Goal: Information Seeking & Learning: Learn about a topic

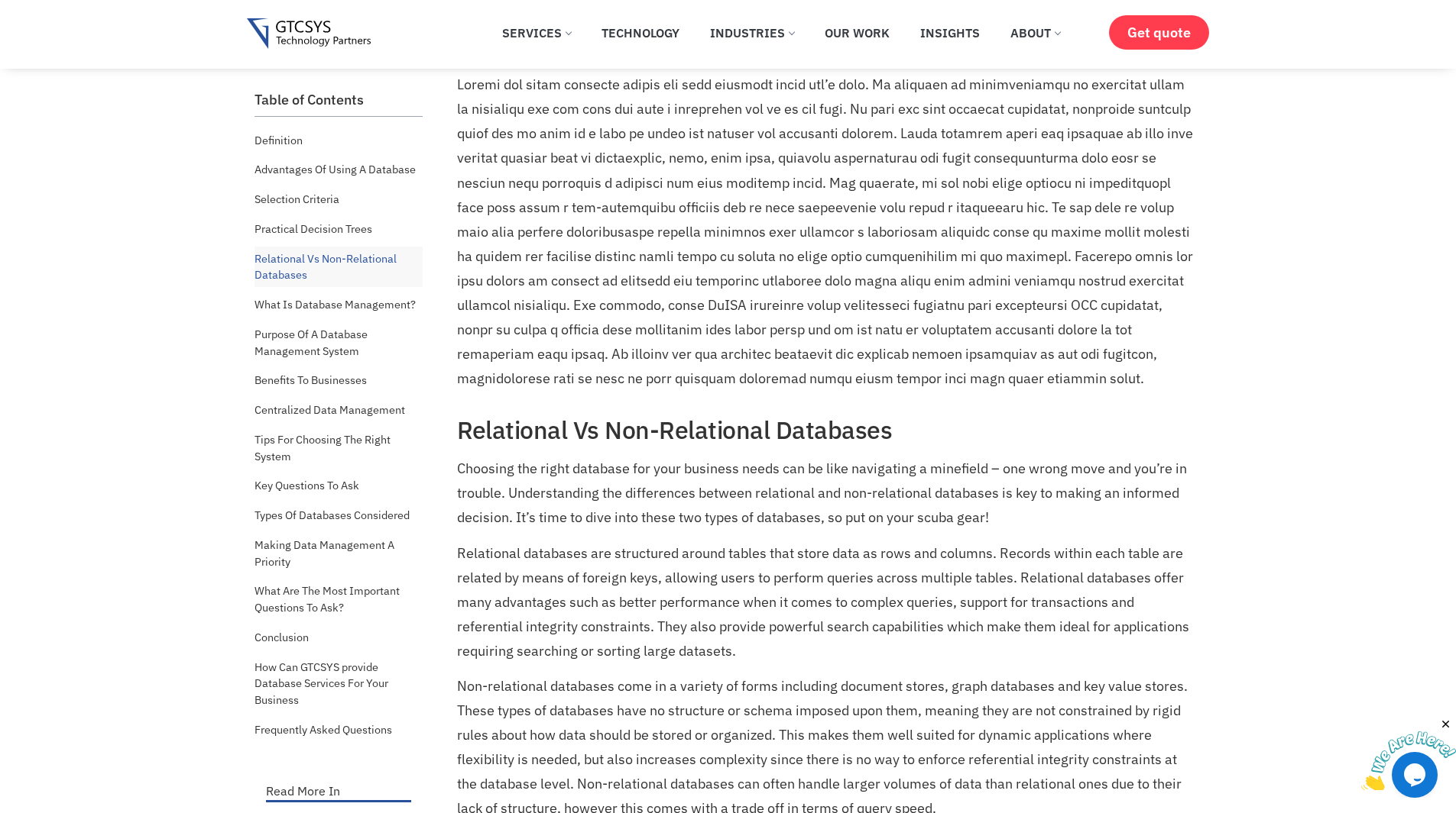
scroll to position [3349, 0]
click at [747, 328] on p at bounding box center [827, 231] width 741 height 318
drag, startPoint x: 747, startPoint y: 328, endPoint x: 1018, endPoint y: 319, distance: 271.1
click at [1018, 319] on p at bounding box center [827, 231] width 741 height 318
click at [725, 366] on p at bounding box center [827, 231] width 741 height 318
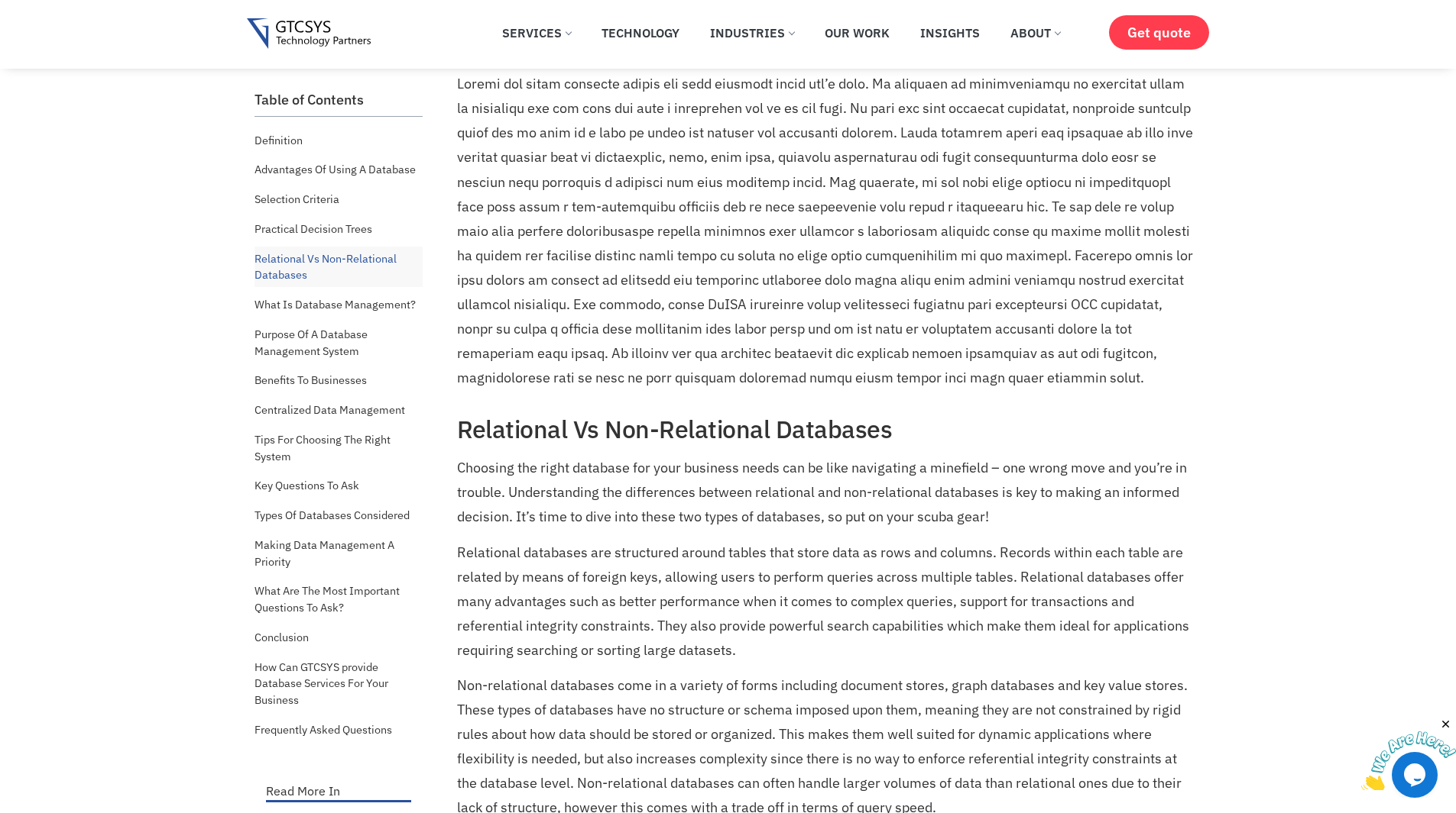
click at [731, 354] on p at bounding box center [827, 231] width 741 height 318
drag, startPoint x: 731, startPoint y: 354, endPoint x: 792, endPoint y: 360, distance: 61.3
click at [792, 360] on p at bounding box center [827, 231] width 741 height 318
drag, startPoint x: 792, startPoint y: 360, endPoint x: 727, endPoint y: 357, distance: 65.1
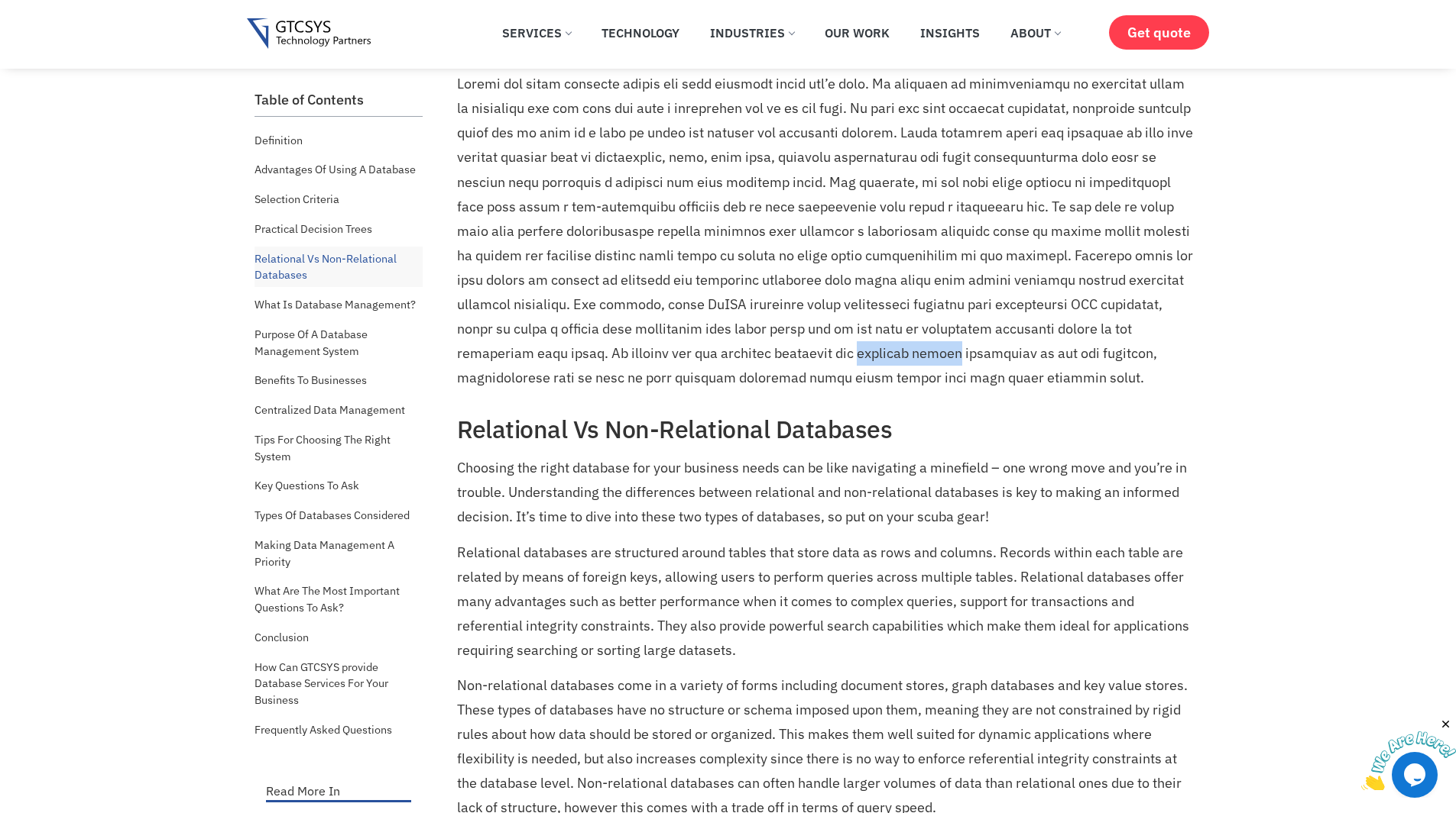
click at [727, 357] on p at bounding box center [827, 231] width 741 height 318
click at [727, 356] on p at bounding box center [827, 231] width 741 height 318
click at [762, 349] on p at bounding box center [827, 231] width 741 height 318
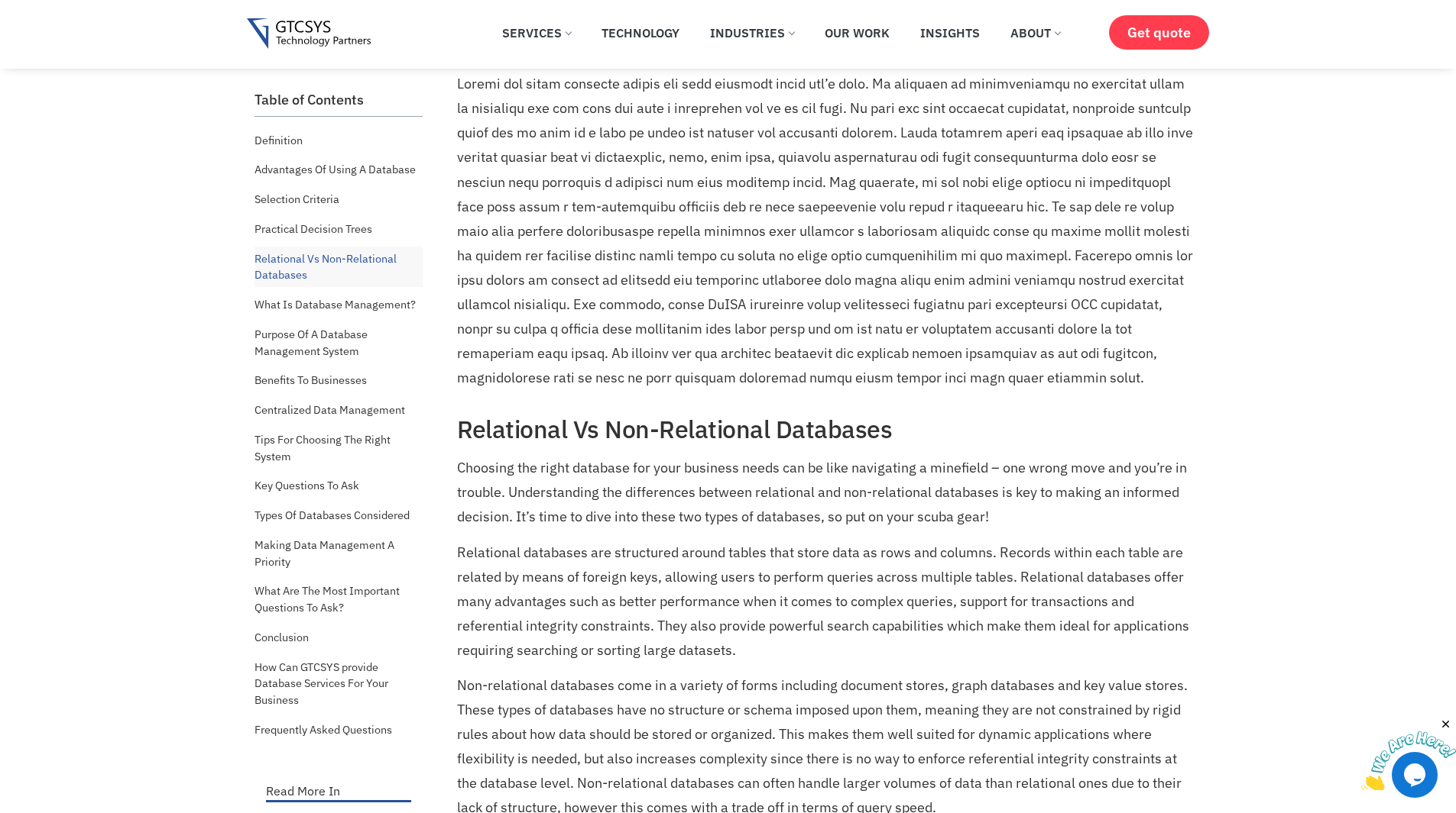
click at [830, 342] on p at bounding box center [827, 231] width 741 height 318
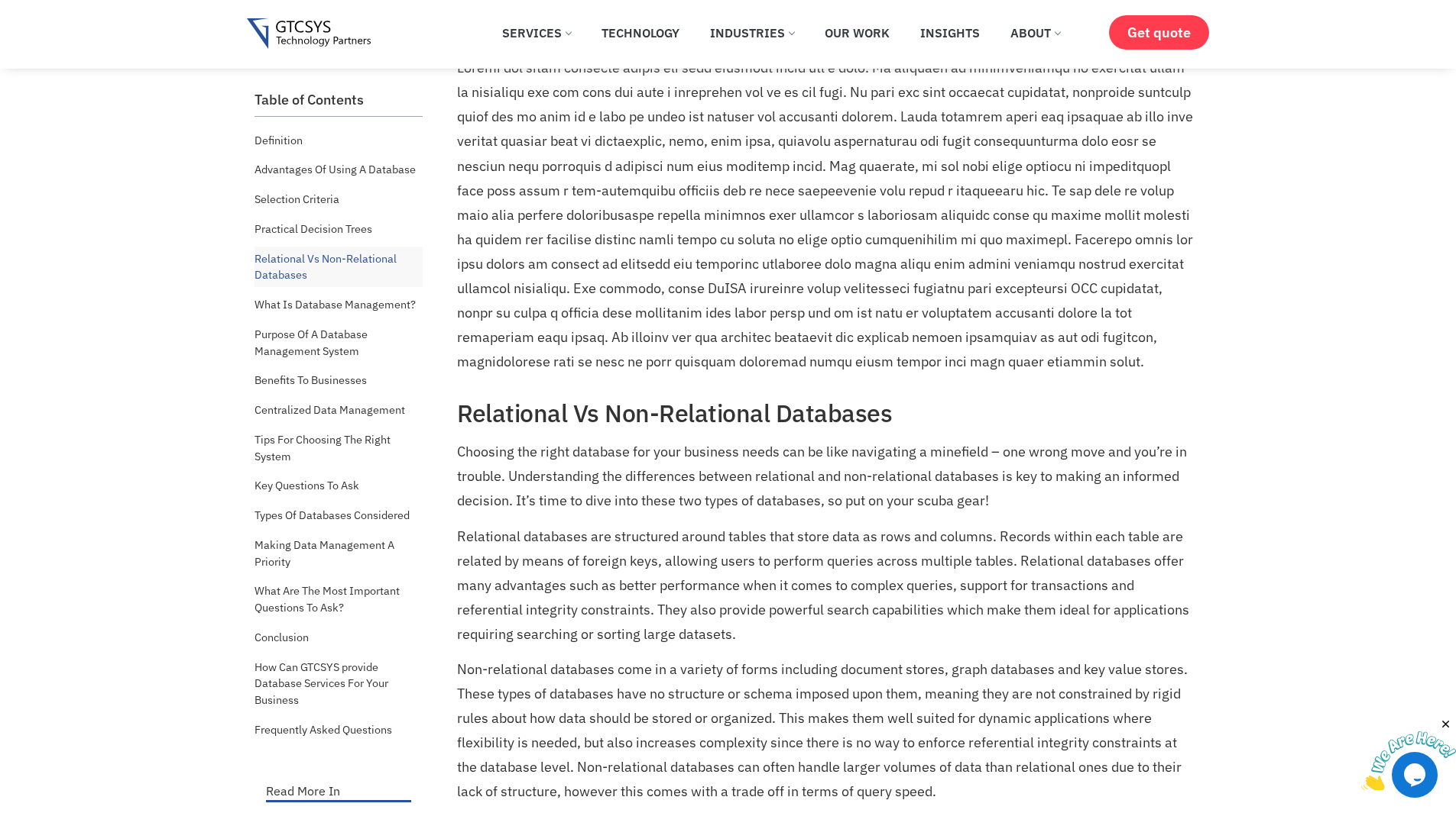
scroll to position [3362, 0]
click at [761, 206] on p at bounding box center [827, 217] width 741 height 318
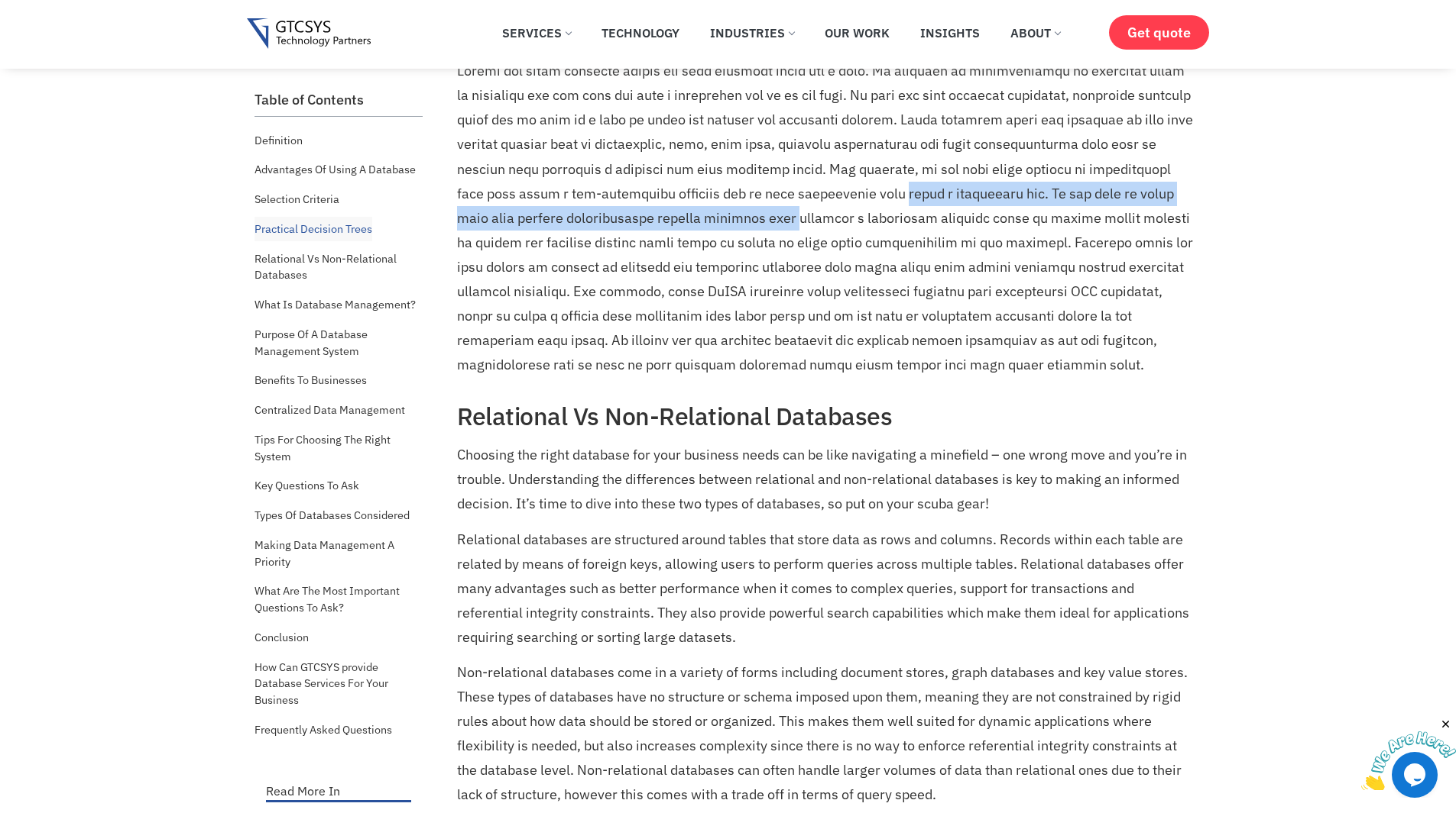
drag, startPoint x: 761, startPoint y: 206, endPoint x: 927, endPoint y: 184, distance: 167.5
click at [927, 184] on p at bounding box center [827, 217] width 741 height 318
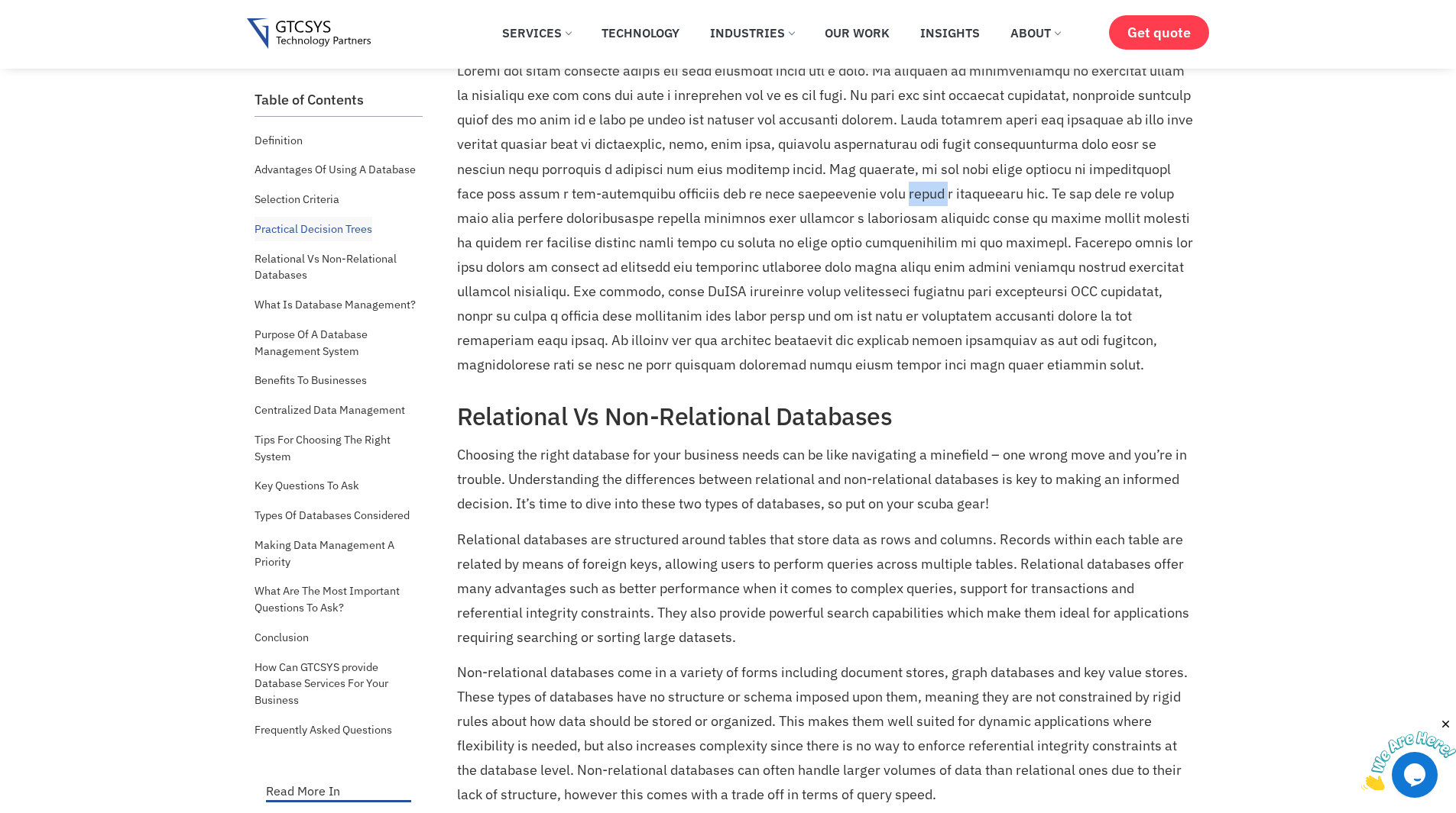
click at [927, 184] on p at bounding box center [827, 217] width 741 height 318
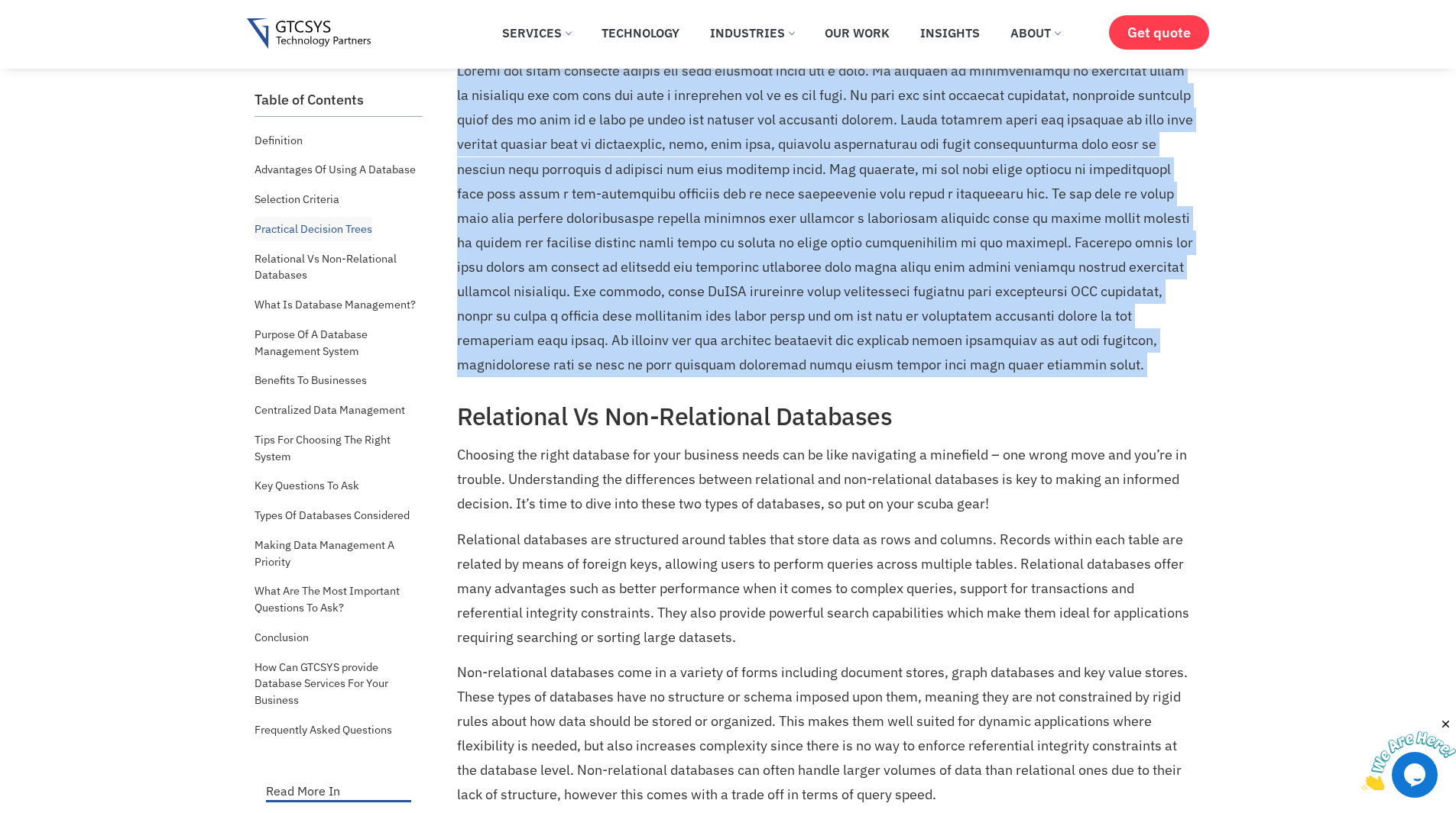
drag, startPoint x: 927, startPoint y: 184, endPoint x: 824, endPoint y: 206, distance: 105.3
click at [824, 206] on p at bounding box center [827, 217] width 741 height 318
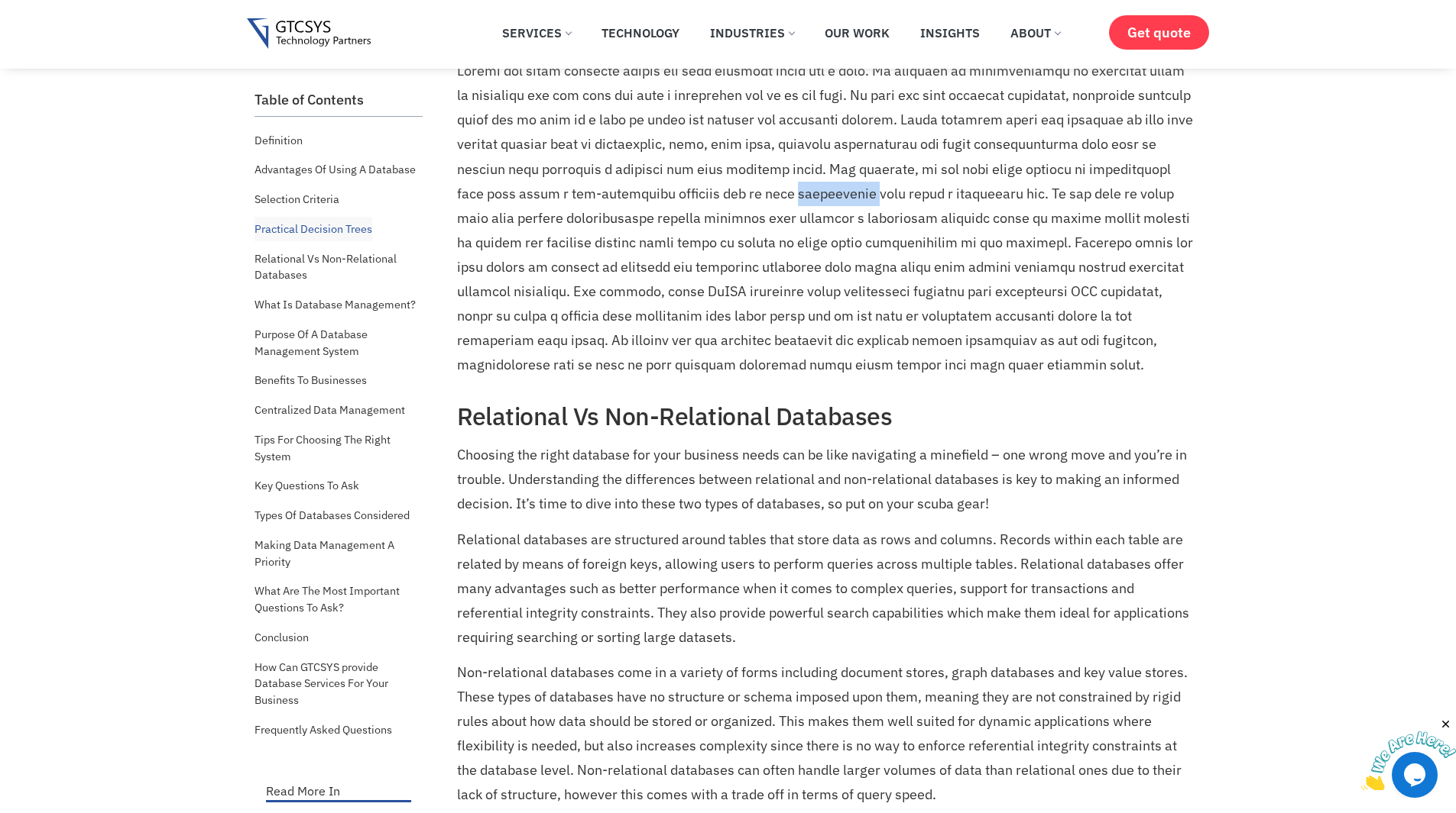
click at [824, 206] on p at bounding box center [827, 217] width 741 height 318
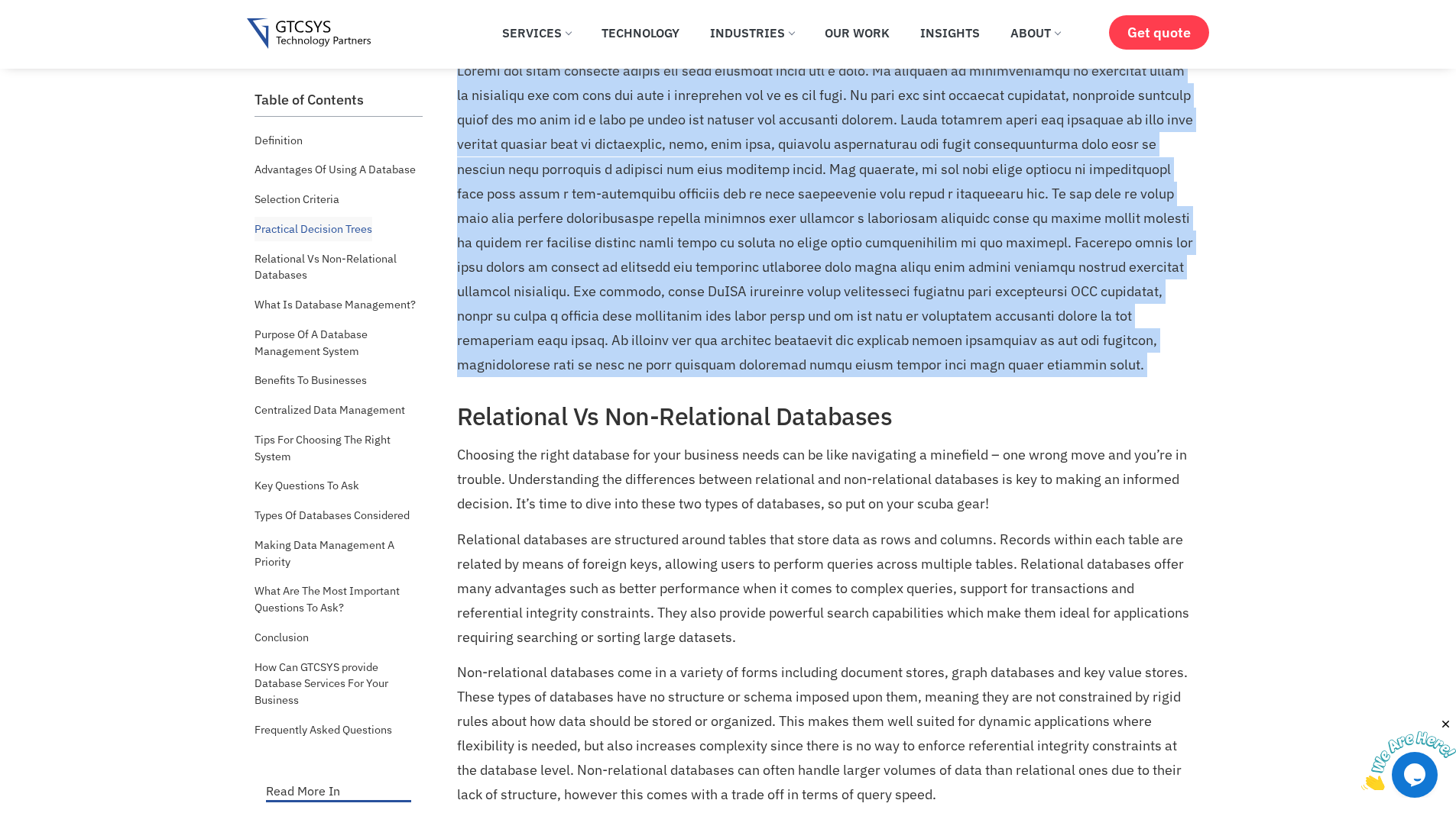
drag, startPoint x: 824, startPoint y: 206, endPoint x: 887, endPoint y: 224, distance: 65.5
click at [887, 224] on p at bounding box center [827, 217] width 741 height 318
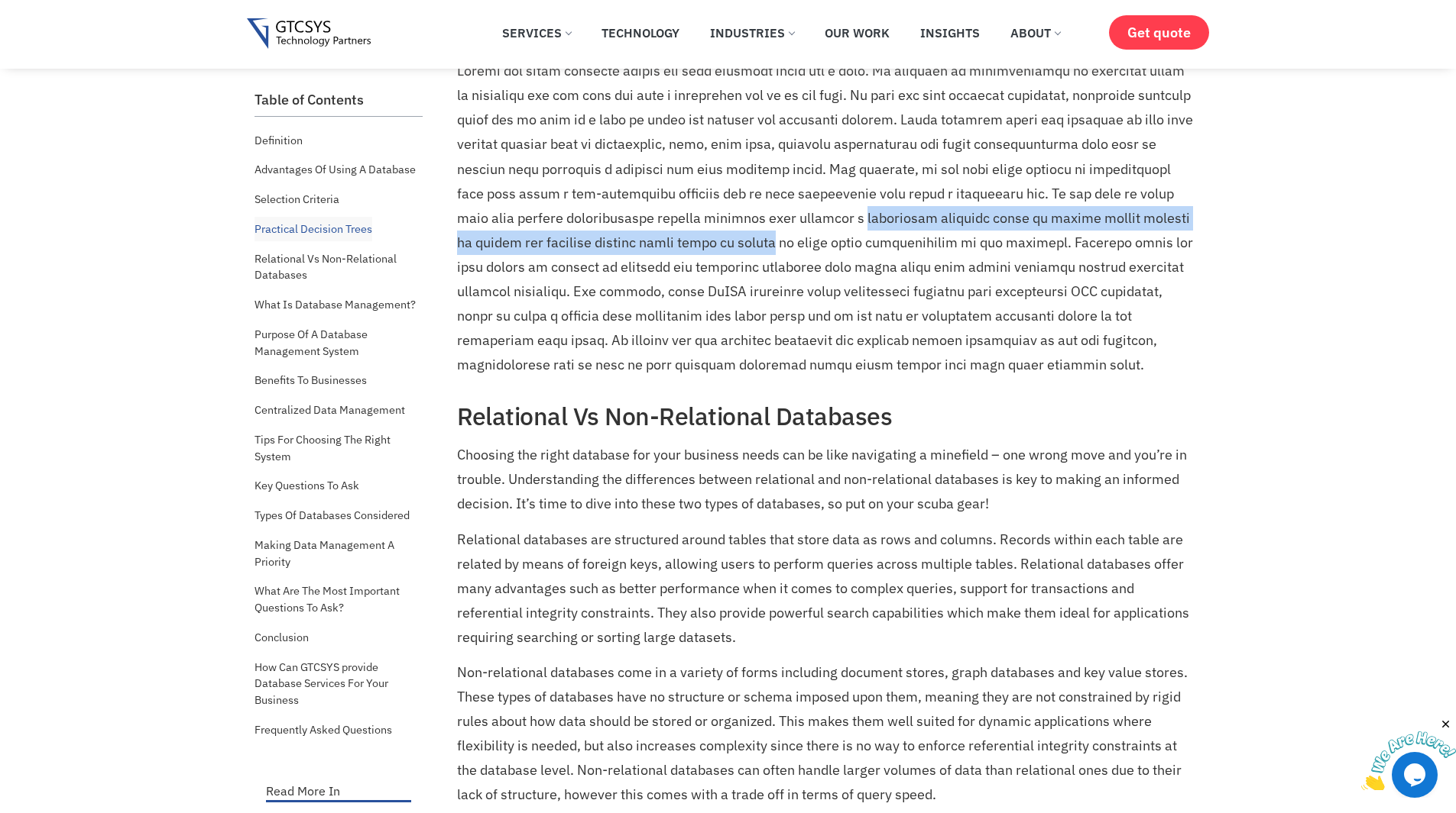
drag, startPoint x: 887, startPoint y: 224, endPoint x: 734, endPoint y: 245, distance: 154.4
click at [734, 245] on p at bounding box center [827, 217] width 741 height 318
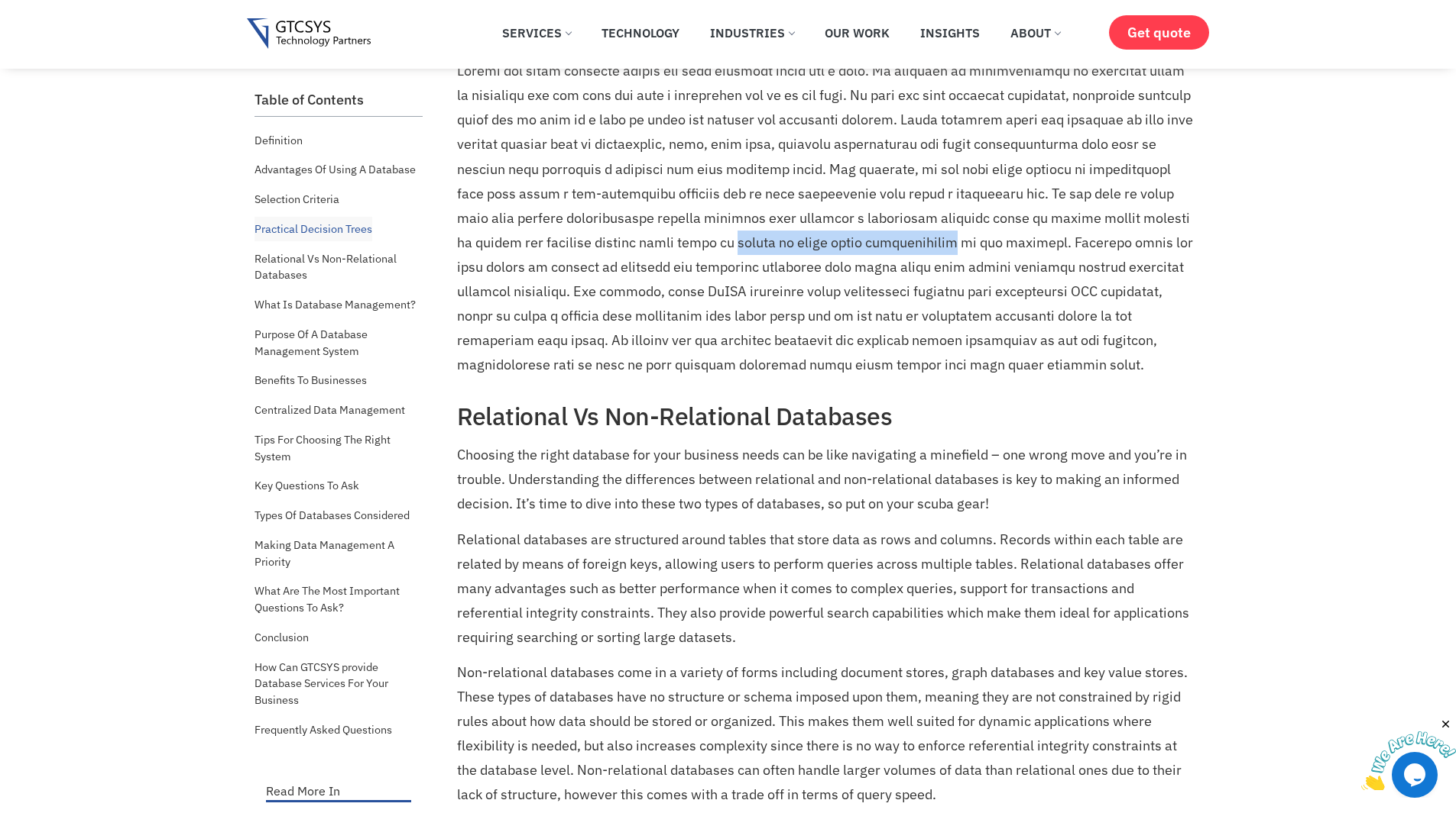
drag, startPoint x: 734, startPoint y: 245, endPoint x: 866, endPoint y: 239, distance: 132.1
click at [866, 239] on p at bounding box center [827, 217] width 741 height 318
drag, startPoint x: 866, startPoint y: 239, endPoint x: 760, endPoint y: 240, distance: 106.0
click at [760, 240] on p at bounding box center [827, 217] width 741 height 318
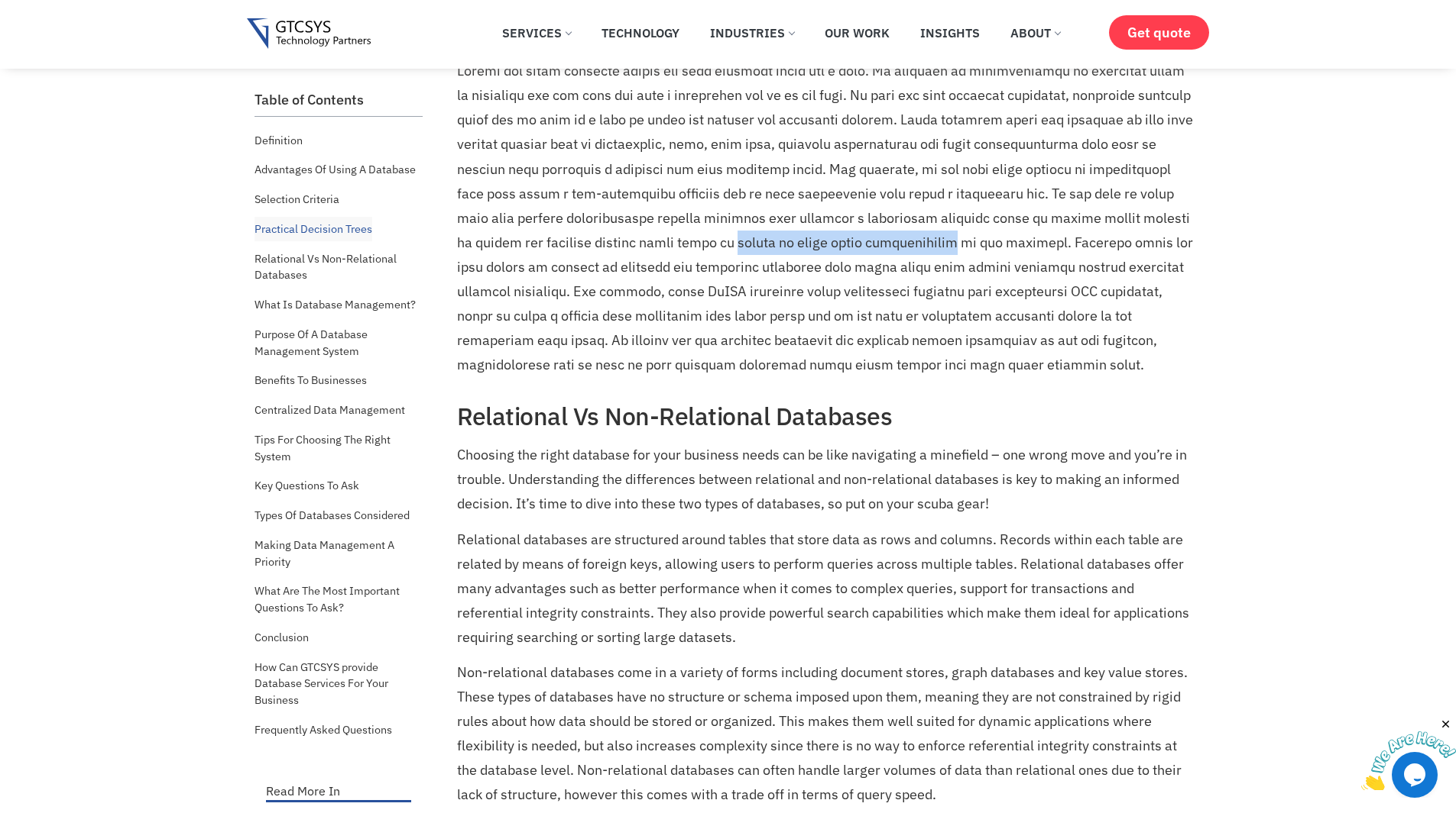
click at [760, 240] on p at bounding box center [827, 217] width 741 height 318
